Goal: Information Seeking & Learning: Learn about a topic

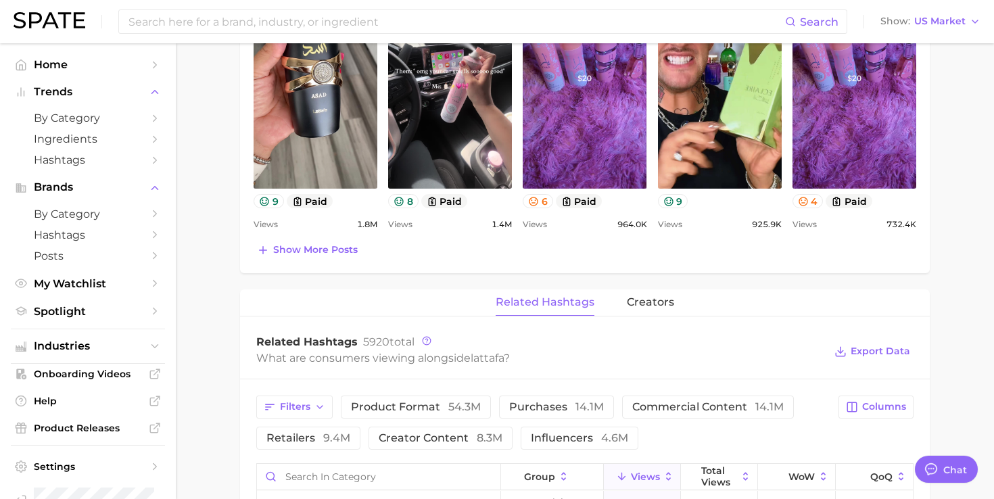
scroll to position [936, 0]
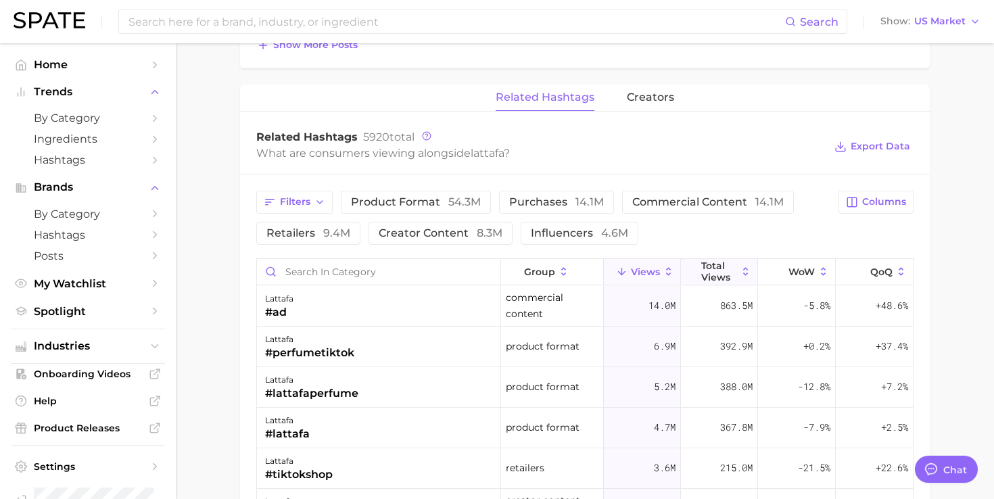
click at [724, 275] on span "Total Views" at bounding box center [719, 271] width 36 height 22
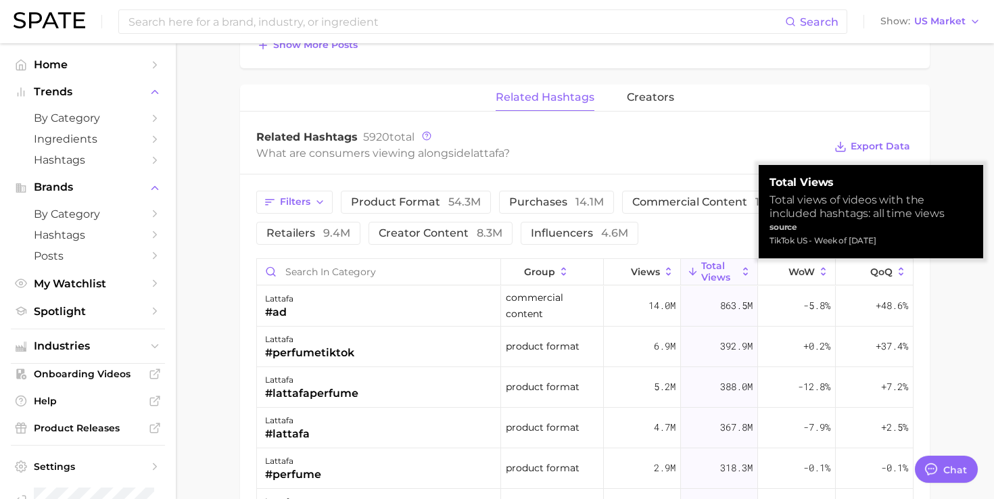
click at [795, 242] on div "TikTok US - Week of [DATE]" at bounding box center [871, 241] width 203 height 14
copy div "TikTok US - Week of [DATE]"
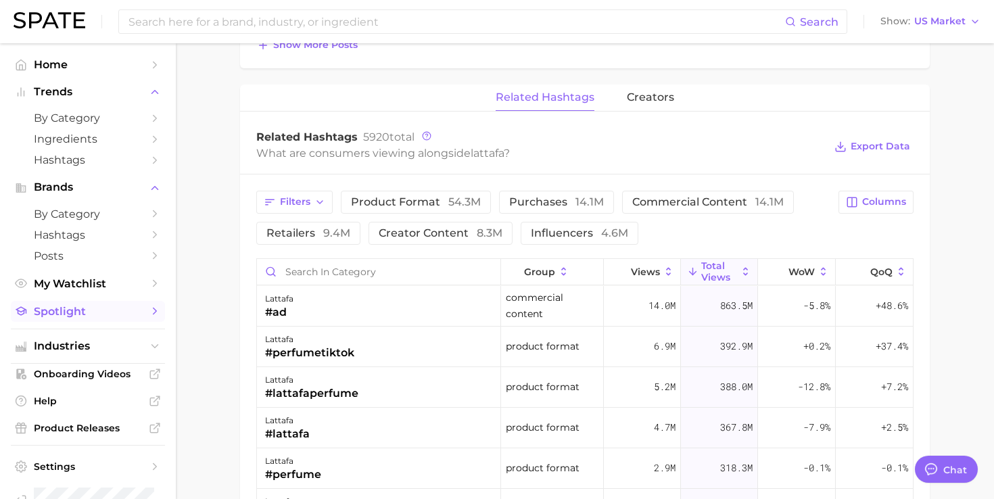
click at [67, 314] on span "Spotlight" at bounding box center [88, 311] width 108 height 13
type textarea "x"
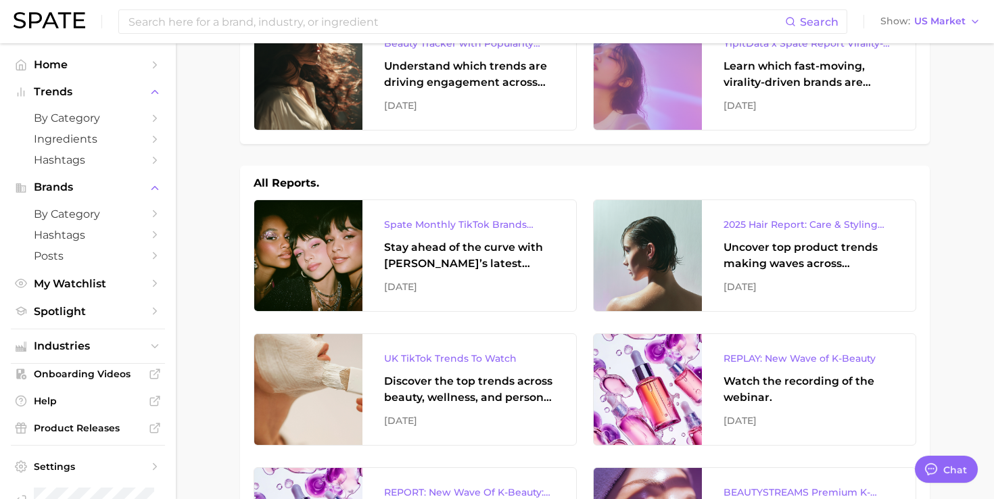
scroll to position [93, 0]
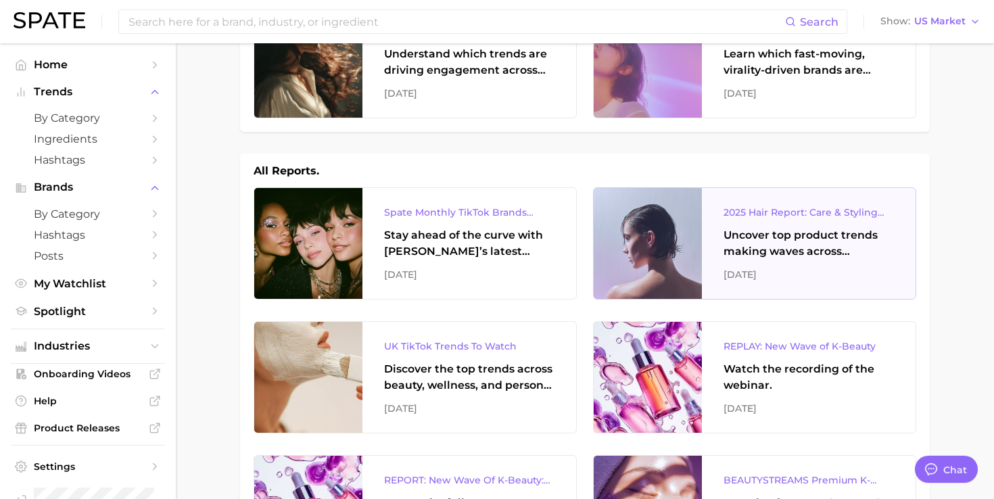
click at [815, 216] on div "2025 Hair Report: Care & Styling Products" at bounding box center [809, 212] width 170 height 16
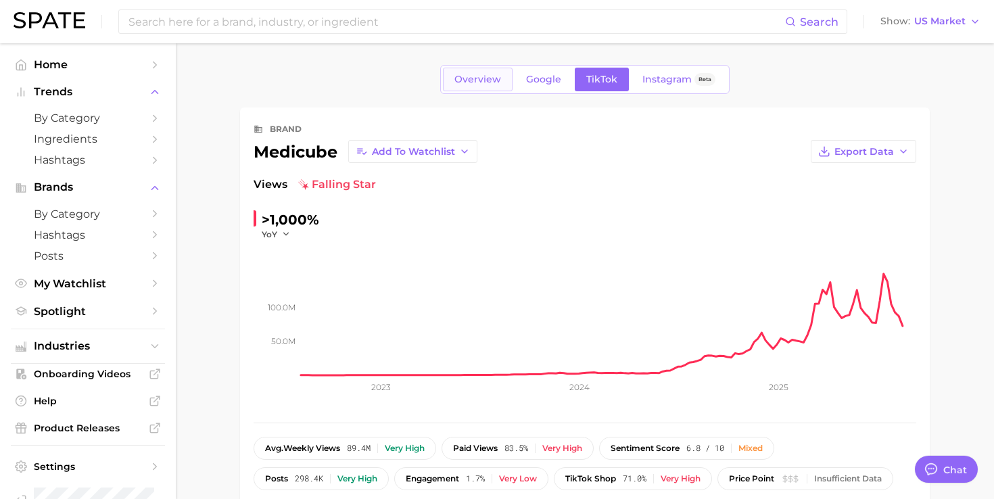
click at [471, 82] on span "Overview" at bounding box center [477, 79] width 47 height 11
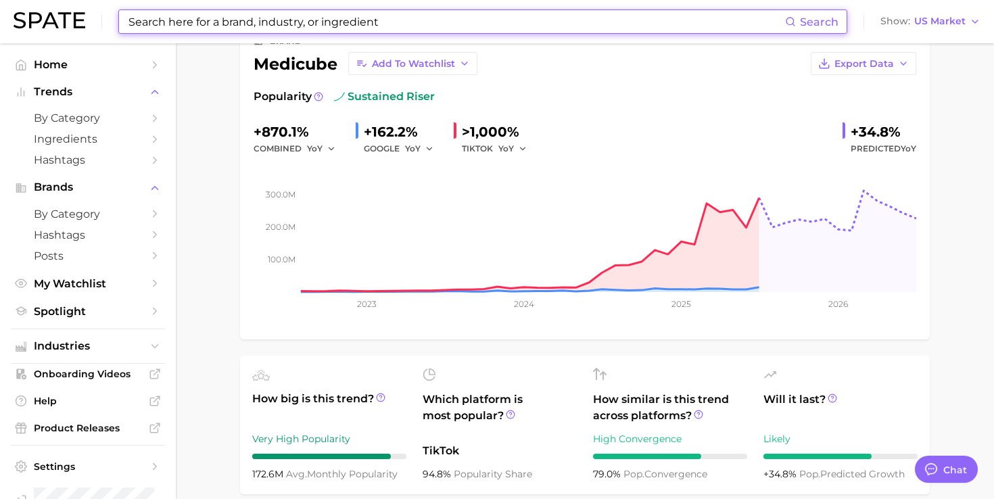
scroll to position [65, 0]
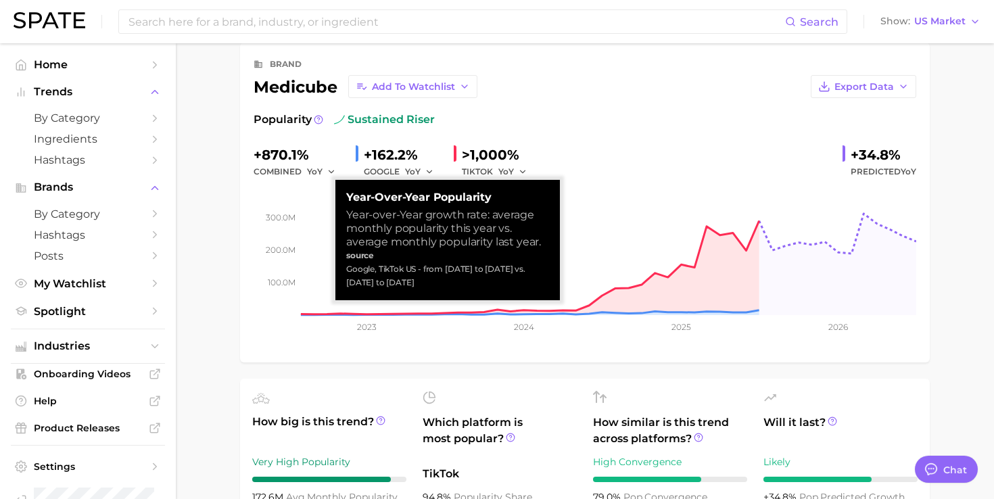
click at [383, 269] on div "Google, TikTok US - from Aug 2024 to Jul 2025 vs. Aug 2023 to Jul 2024" at bounding box center [447, 275] width 203 height 27
copy div "Google, TikTok US - from Aug 2024 to Jul 2025 vs. Aug 2023 to Jul 2024"
